Goal: Task Accomplishment & Management: Manage account settings

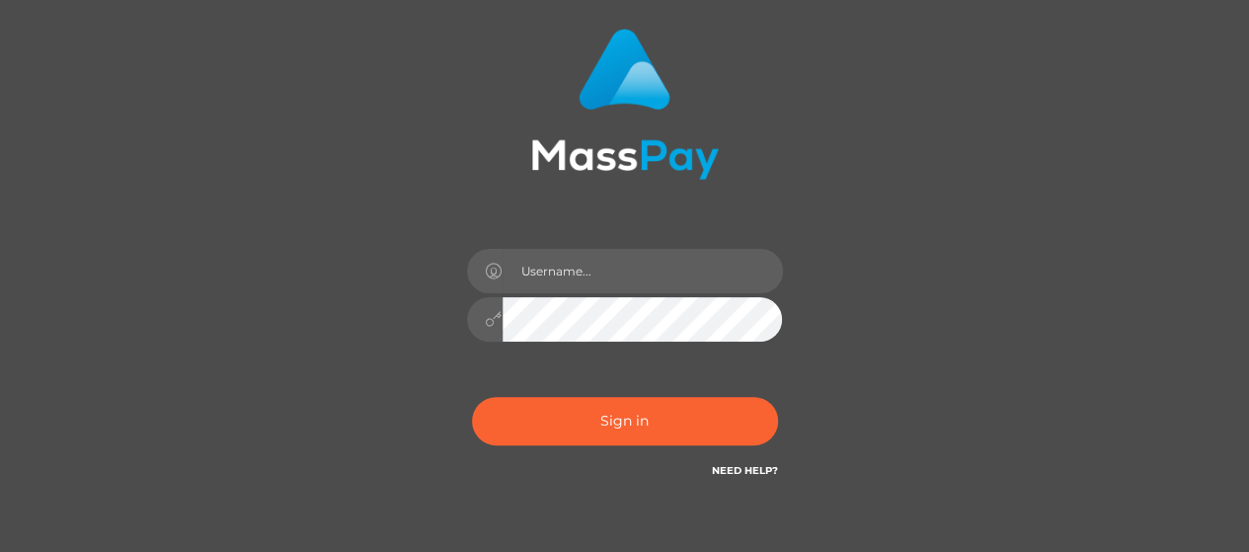
scroll to position [198, 0]
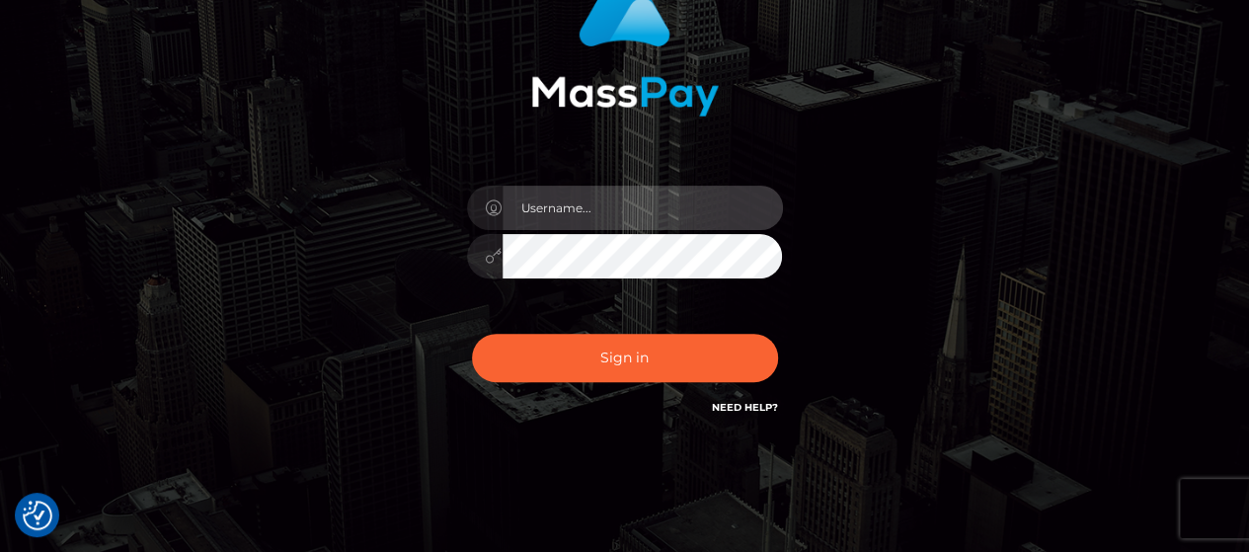
type input "[DOMAIN_NAME]"
click at [654, 212] on input "[DOMAIN_NAME]" at bounding box center [643, 208] width 281 height 44
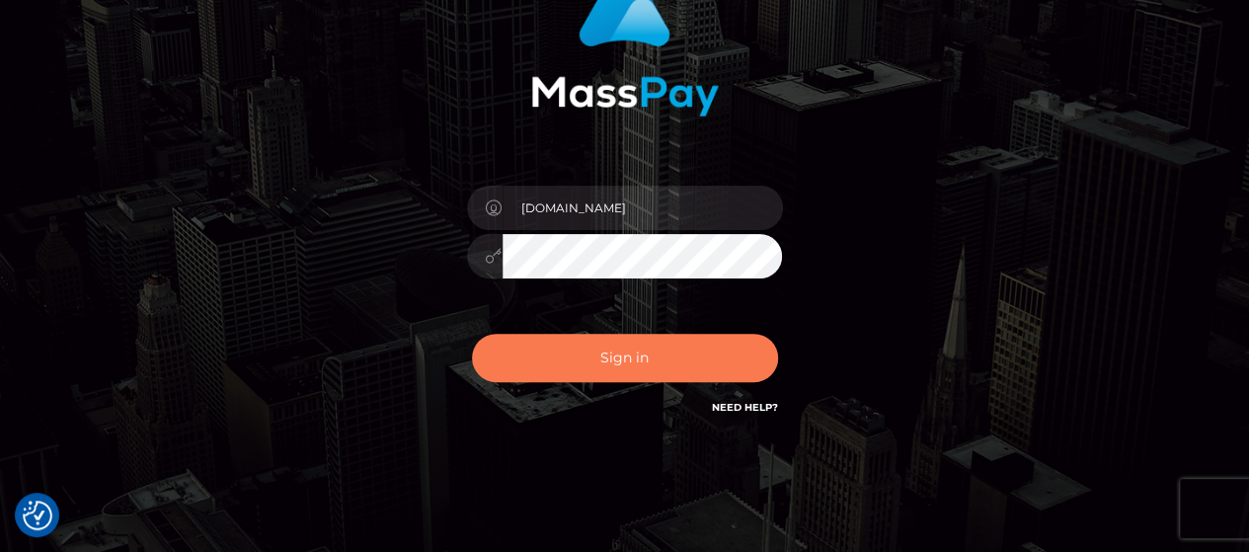
click at [539, 361] on button "Sign in" at bounding box center [625, 358] width 306 height 48
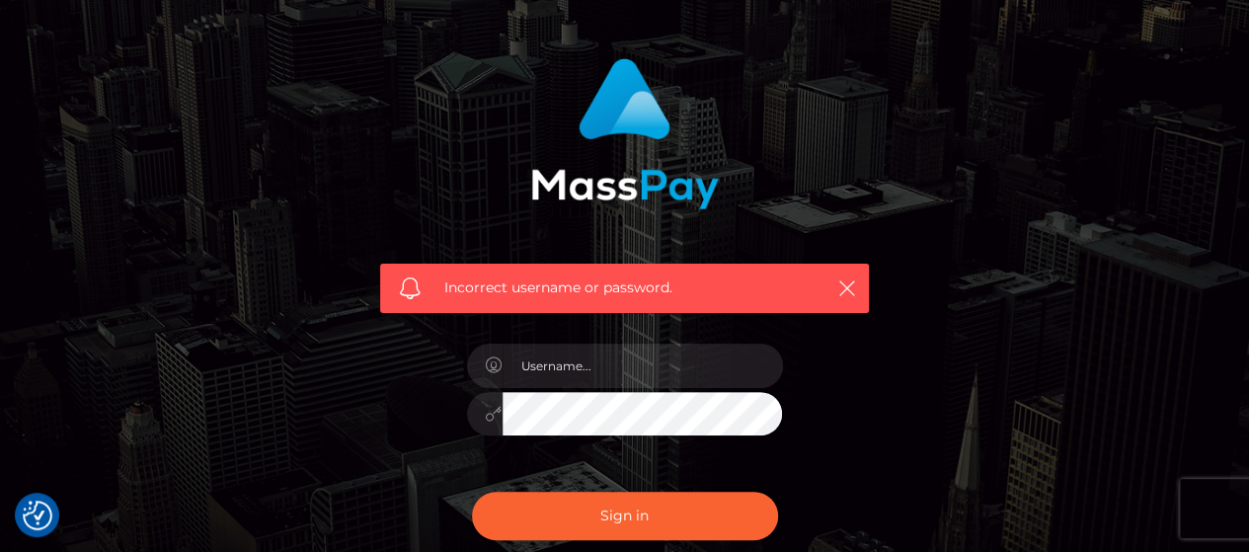
scroll to position [296, 0]
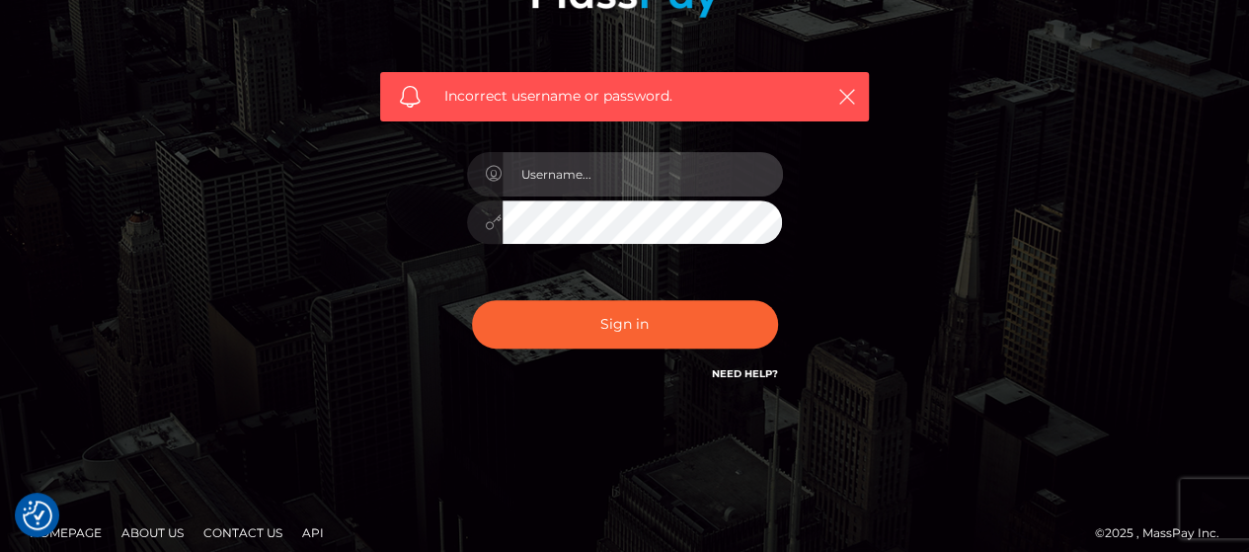
type input "[DOMAIN_NAME]"
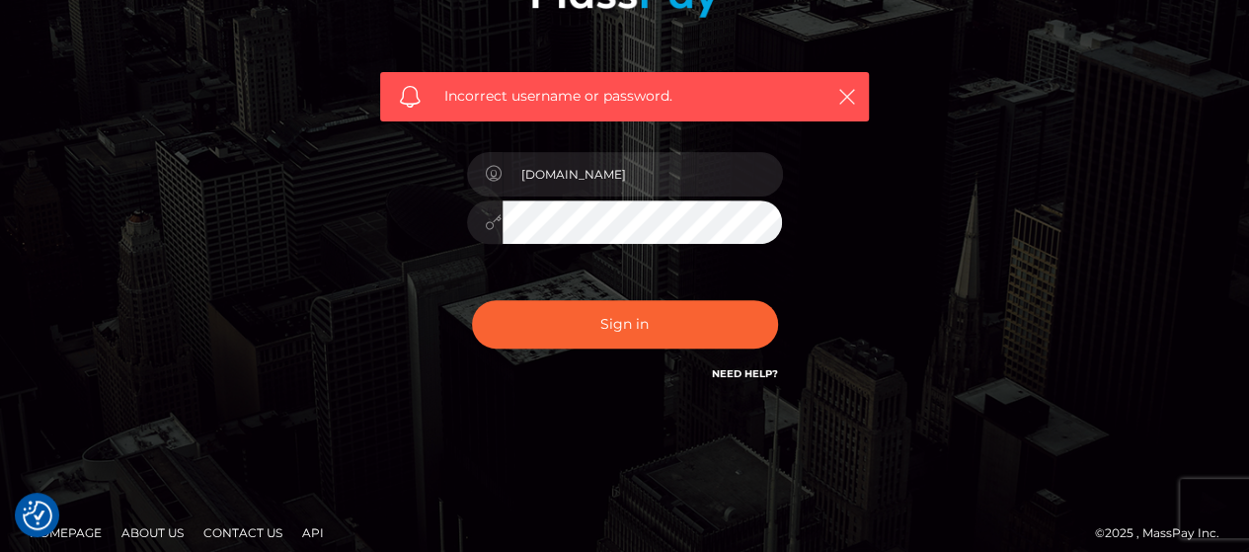
click at [202, 267] on div "Incorrect username or password. pk.es" at bounding box center [625, 136] width 1126 height 568
click at [0, 231] on div "Incorrect username or password. pk.es" at bounding box center [624, 136] width 1249 height 864
click at [362, 213] on div "Incorrect username or password. pk.es" at bounding box center [625, 136] width 548 height 568
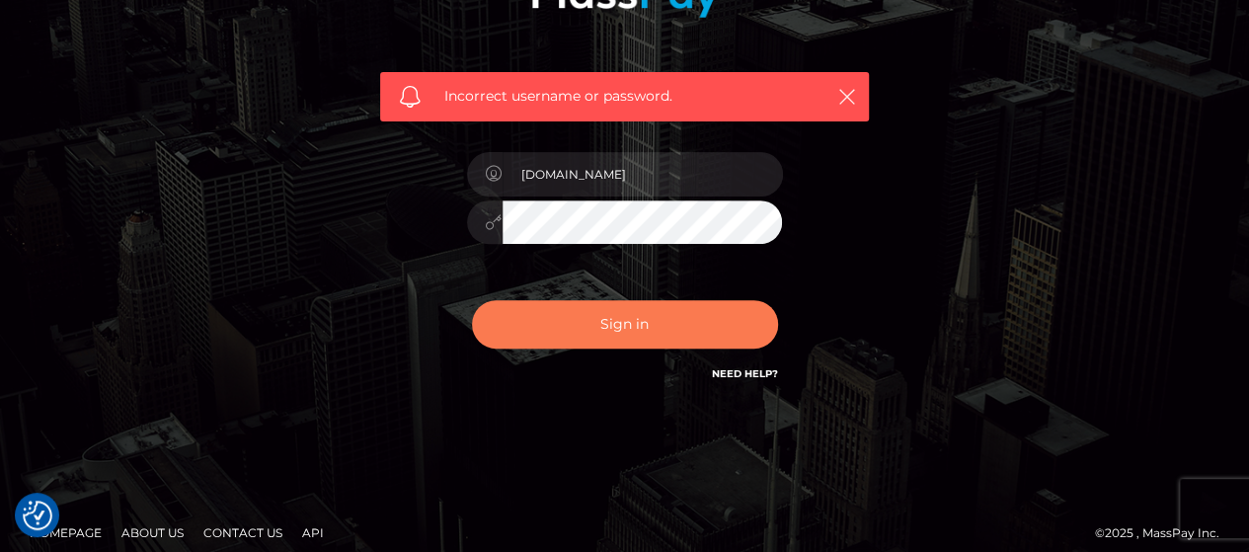
click at [557, 321] on button "Sign in" at bounding box center [625, 324] width 306 height 48
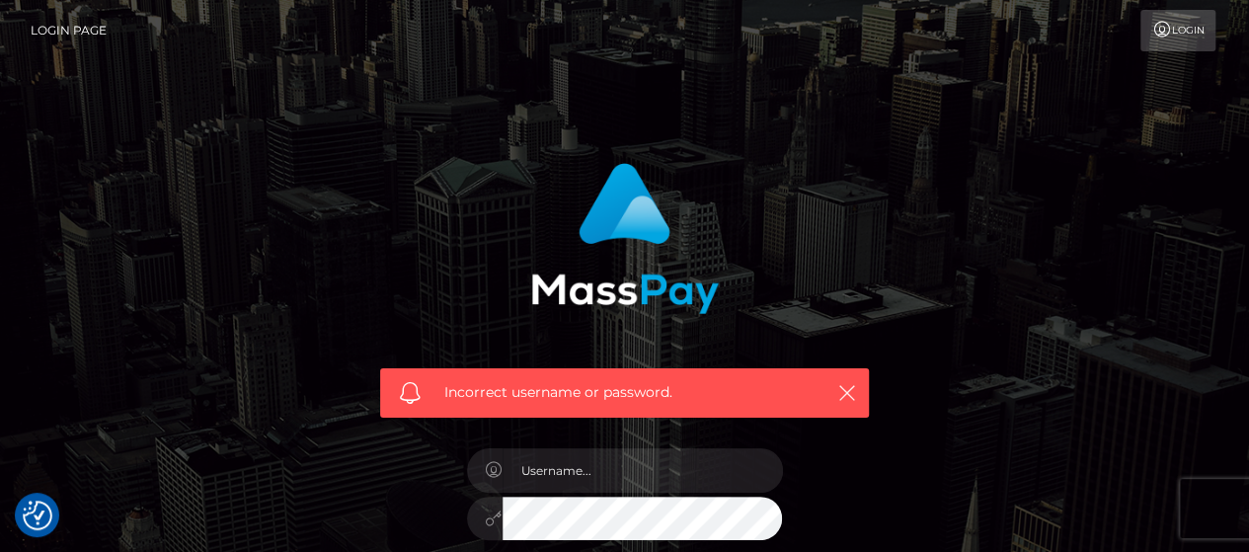
scroll to position [311, 0]
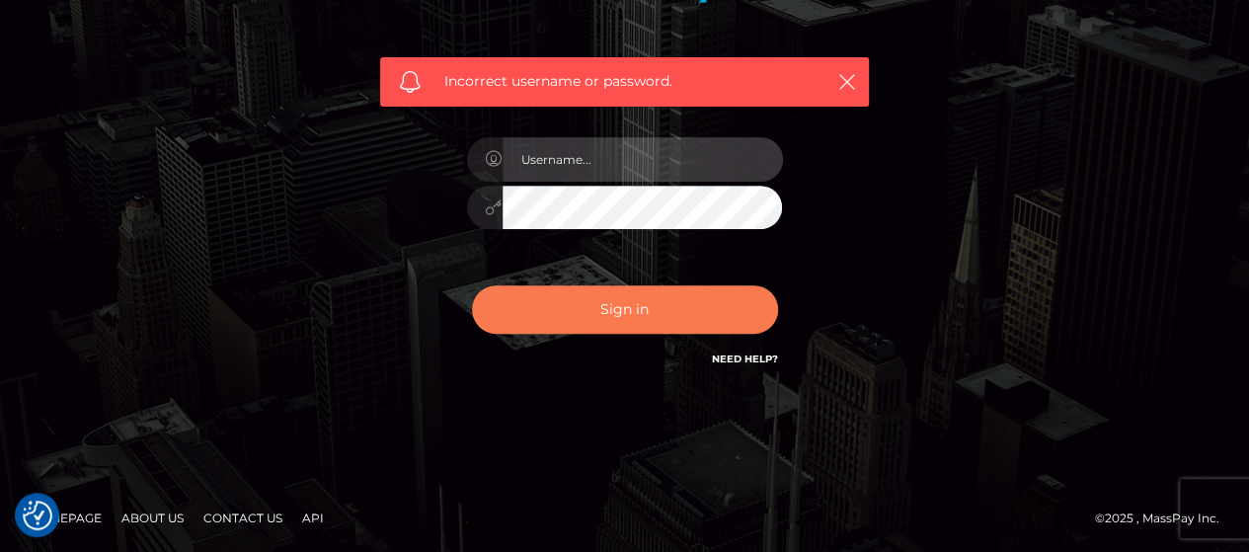
type input "[DOMAIN_NAME]"
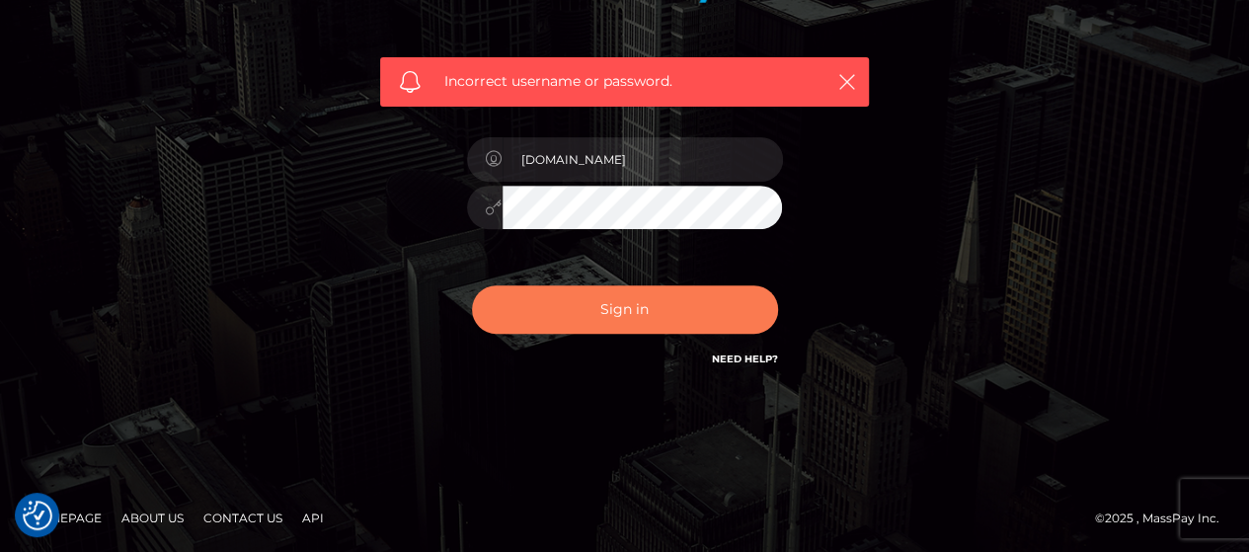
click at [622, 303] on button "Sign in" at bounding box center [625, 309] width 306 height 48
